Goal: Find specific page/section: Find specific page/section

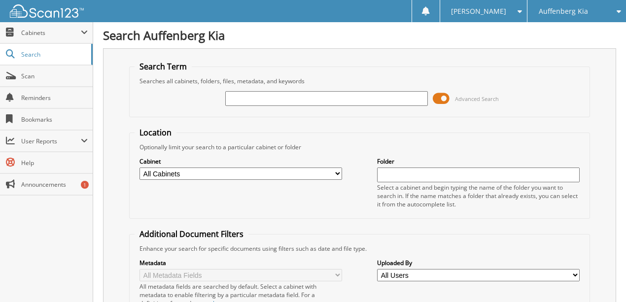
click at [241, 102] on input "text" at bounding box center [326, 98] width 203 height 15
type input "426354"
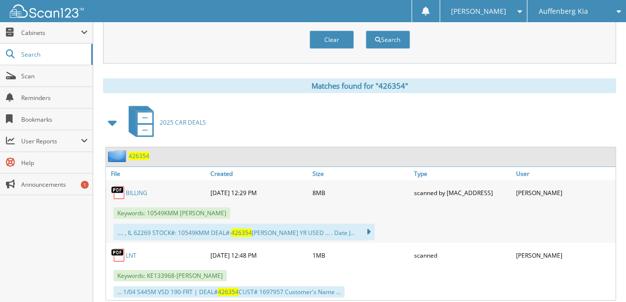
scroll to position [386, 0]
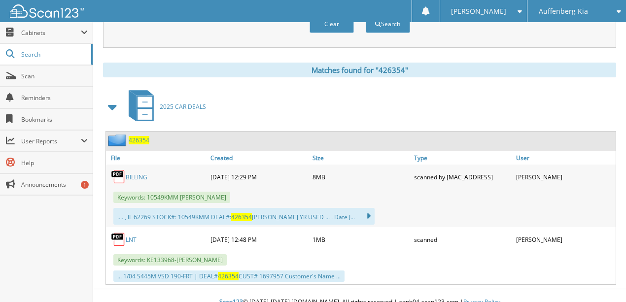
click at [130, 236] on link "LNT" at bounding box center [131, 240] width 11 height 8
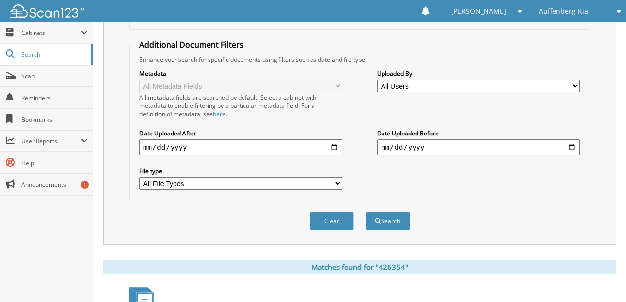
drag, startPoint x: 329, startPoint y: 213, endPoint x: 316, endPoint y: 214, distance: 12.9
click at [321, 214] on button "Clear" at bounding box center [332, 221] width 44 height 18
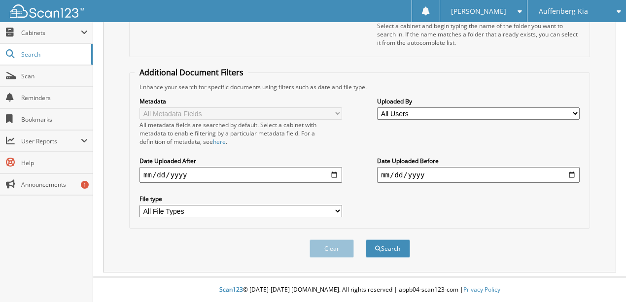
scroll to position [152, 0]
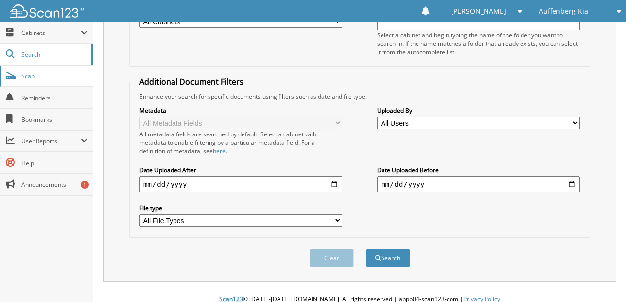
click at [41, 75] on span "Scan" at bounding box center [54, 76] width 67 height 8
